Goal: Find specific page/section: Find specific page/section

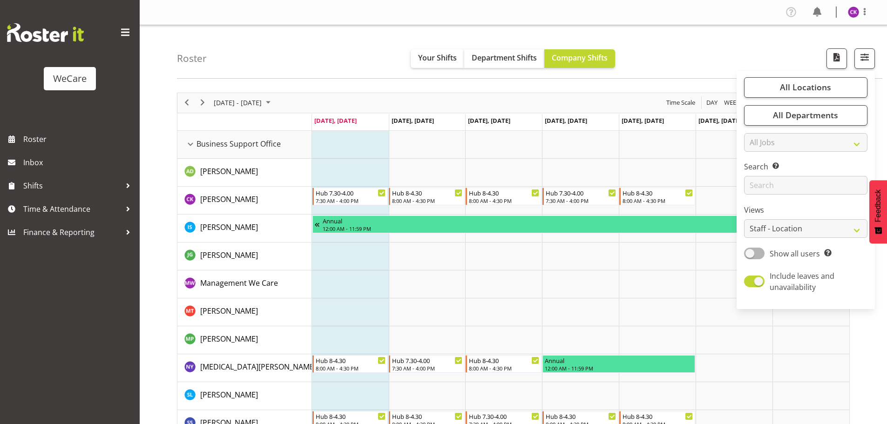
select select "location"
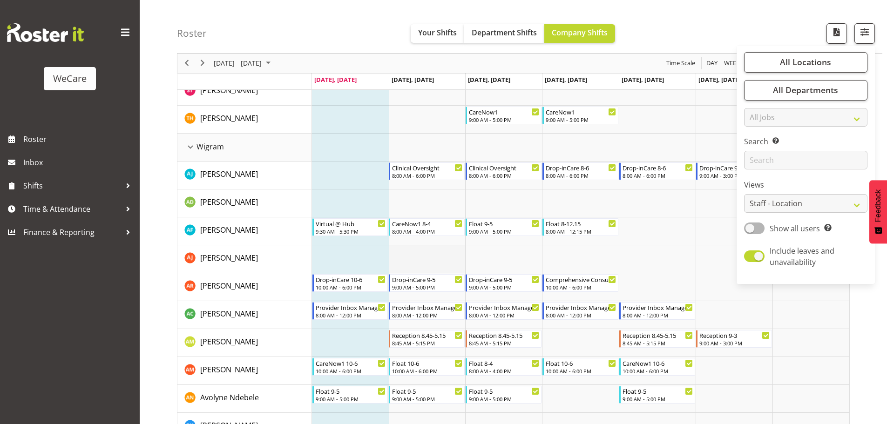
click at [437, 270] on td "Timeline Week of August 25, 2025" at bounding box center [427, 259] width 77 height 28
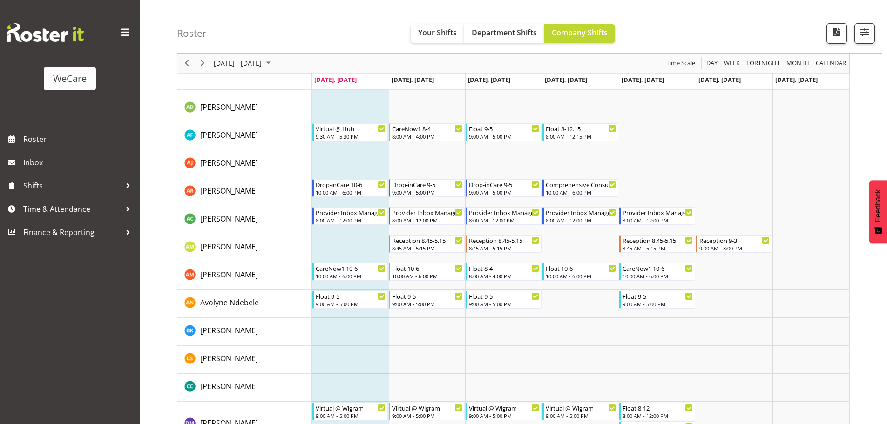
scroll to position [2548, 0]
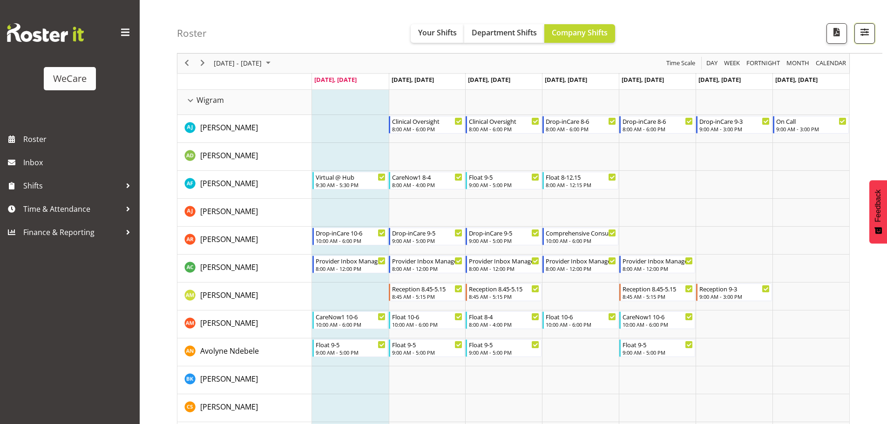
click at [863, 29] on span "button" at bounding box center [864, 32] width 12 height 12
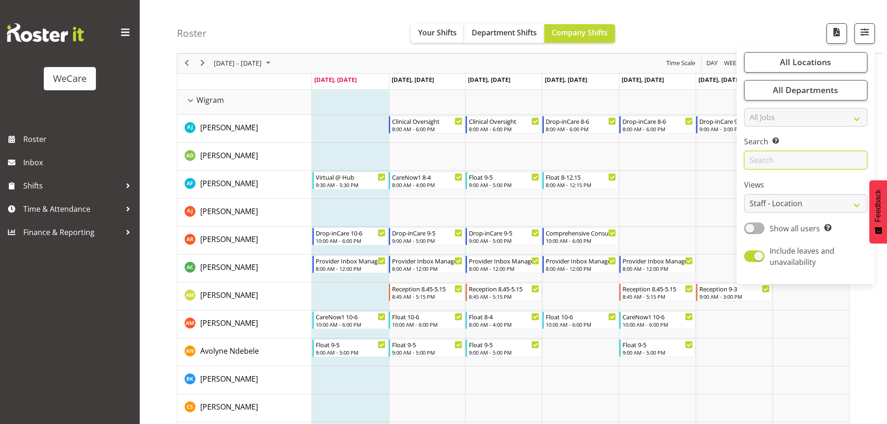
drag, startPoint x: 758, startPoint y: 162, endPoint x: 757, endPoint y: 170, distance: 8.5
click at [758, 163] on input "text" at bounding box center [805, 160] width 123 height 19
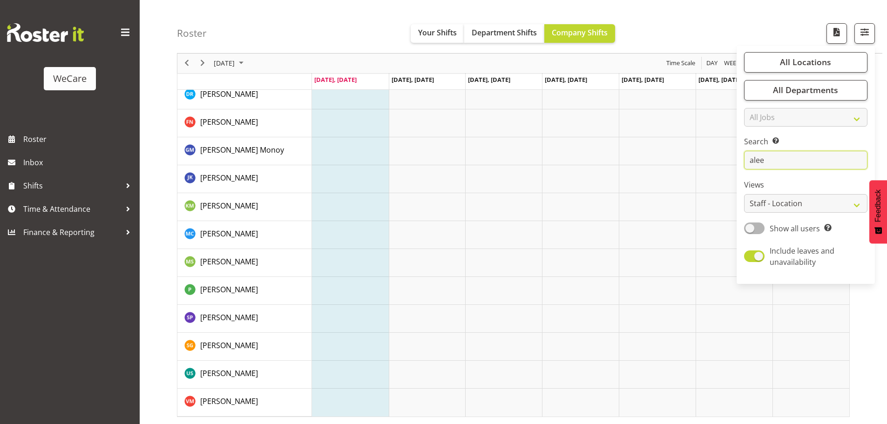
scroll to position [34, 0]
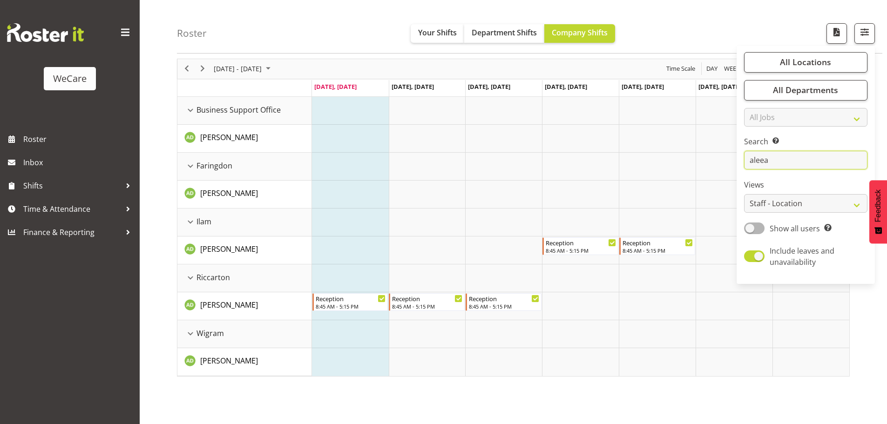
click at [785, 161] on input "aleea" at bounding box center [805, 160] width 123 height 19
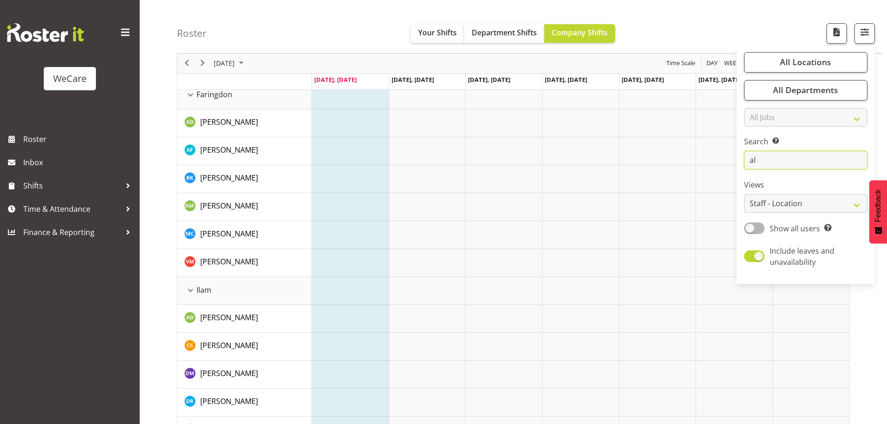
type input "a"
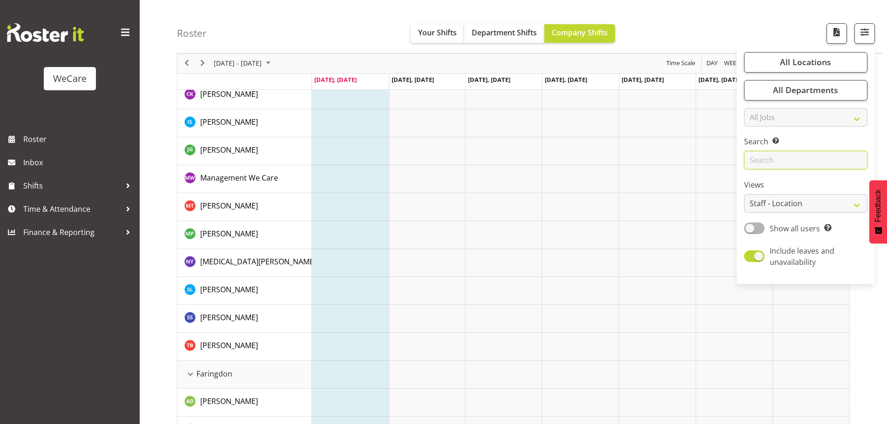
scroll to position [2548, 0]
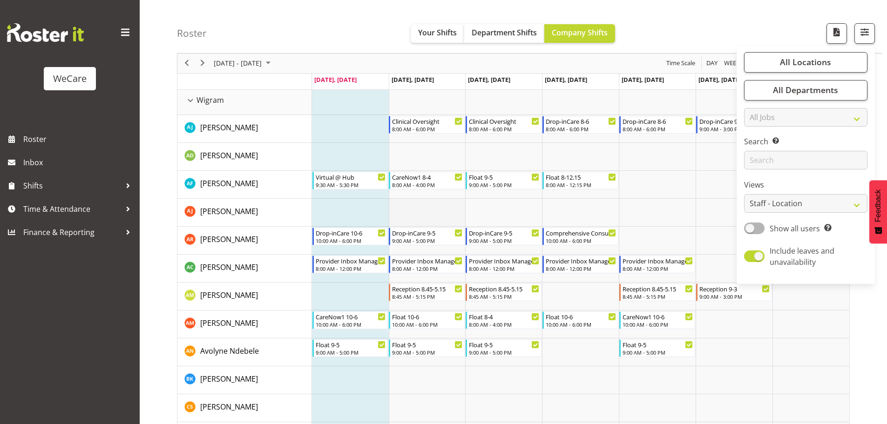
click at [427, 209] on td "Timeline Week of August 25, 2025" at bounding box center [427, 213] width 77 height 28
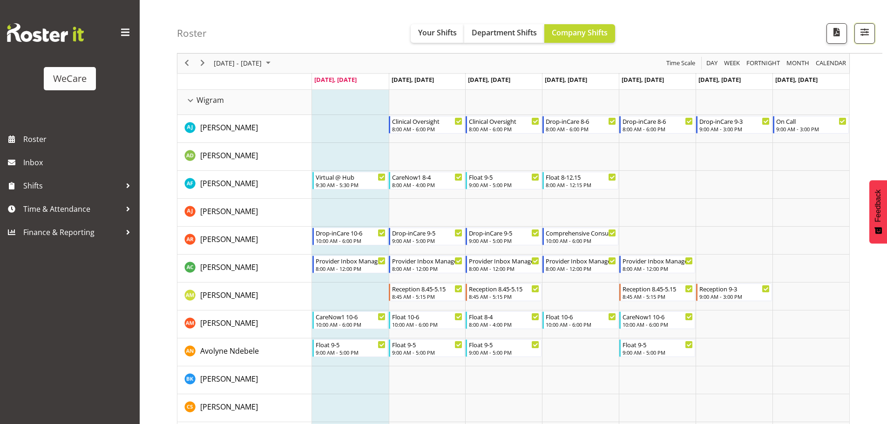
drag, startPoint x: 860, startPoint y: 34, endPoint x: 810, endPoint y: 97, distance: 80.2
click at [860, 34] on span "button" at bounding box center [864, 32] width 12 height 12
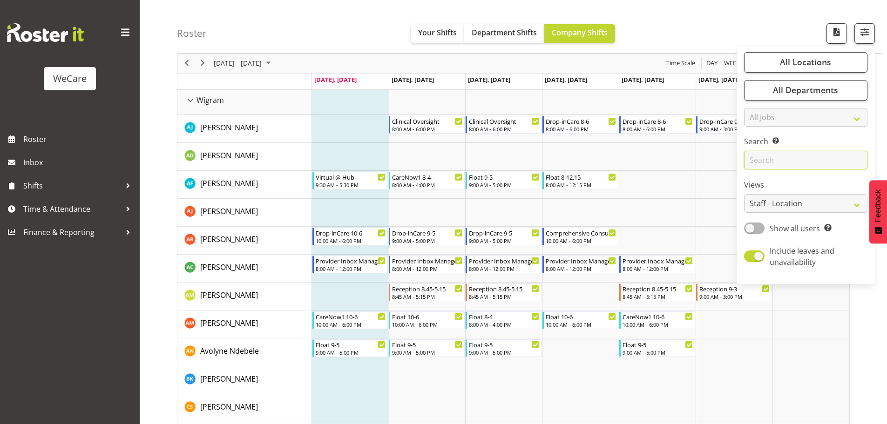
click at [752, 156] on input "text" at bounding box center [805, 160] width 123 height 19
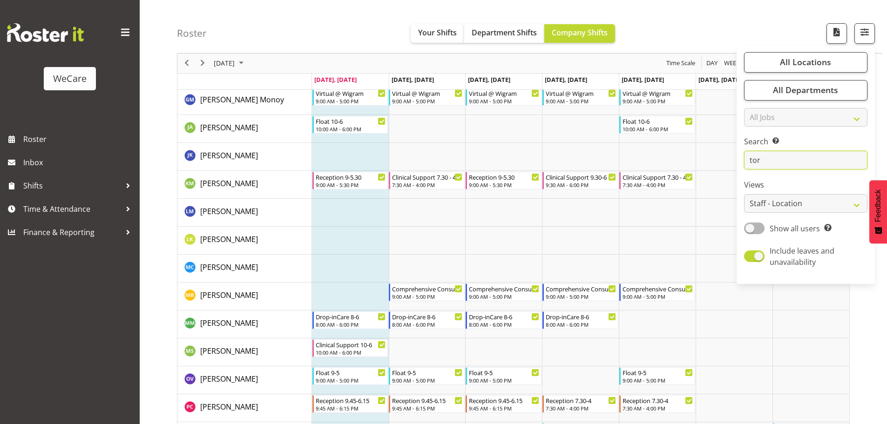
scroll to position [34, 0]
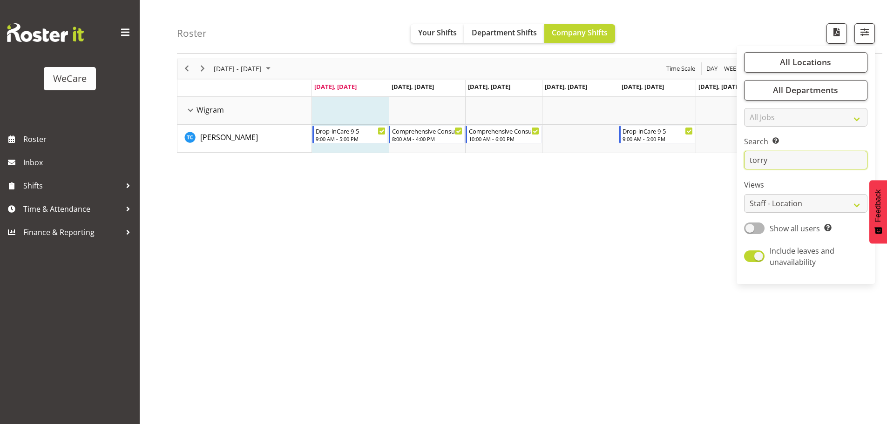
type input "torry"
